Goal: Browse casually

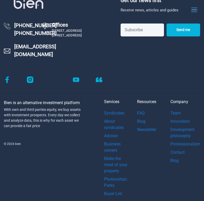
scroll to position [978, 0]
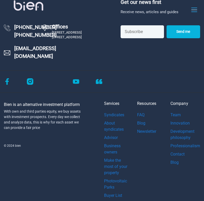
click at [46, 79] on div at bounding box center [102, 81] width 196 height 22
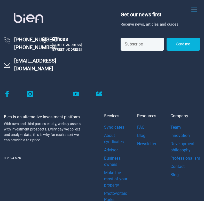
scroll to position [957, 0]
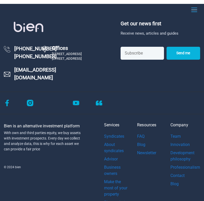
click at [152, 108] on div at bounding box center [102, 103] width 196 height 22
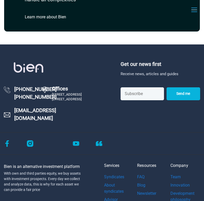
scroll to position [721, 0]
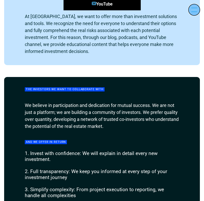
click at [196, 7] on img "button" at bounding box center [194, 10] width 8 height 8
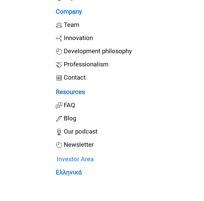
scroll to position [135, 0]
